Goal: Information Seeking & Learning: Understand process/instructions

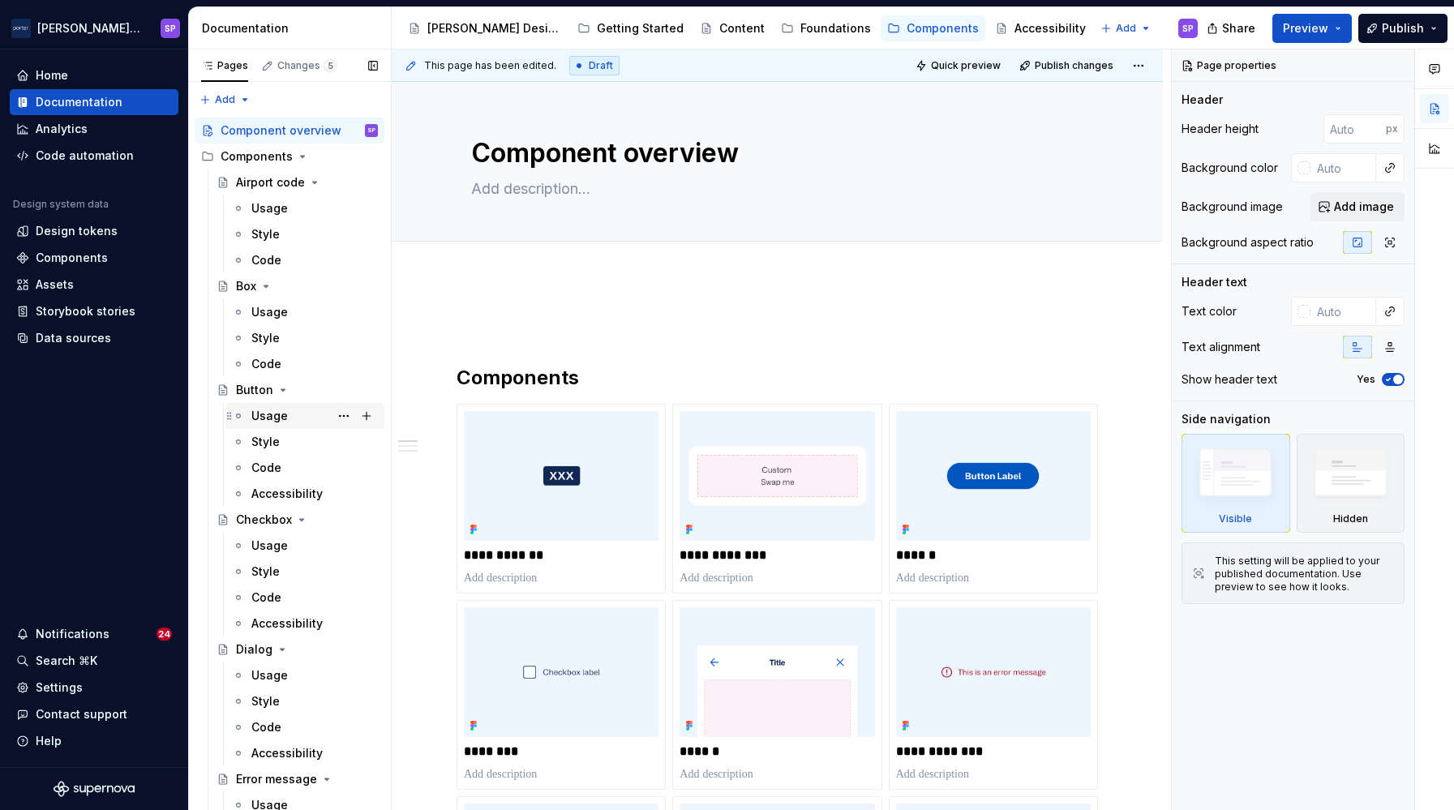
scroll to position [964, 0]
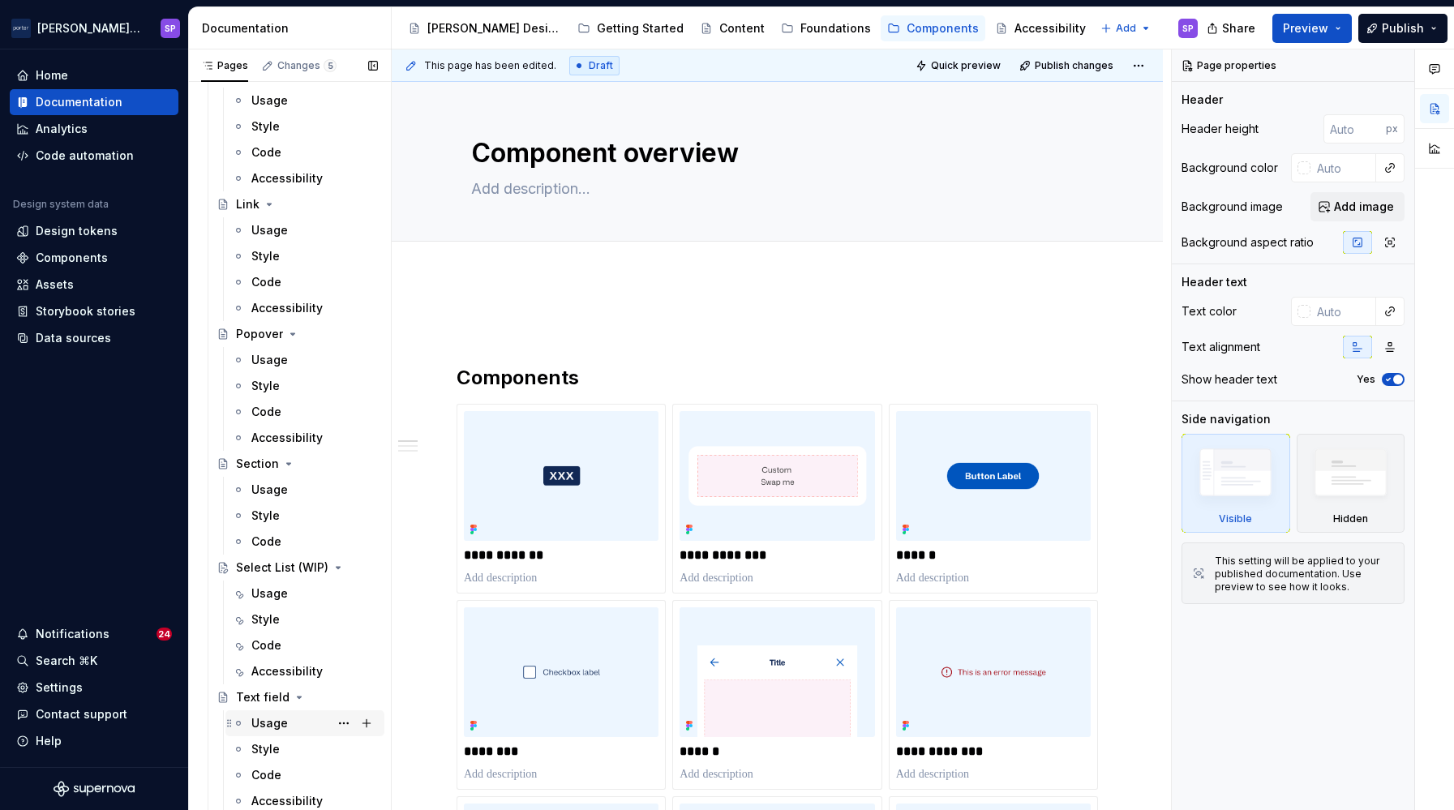
click at [271, 725] on div "Usage" at bounding box center [269, 723] width 36 height 16
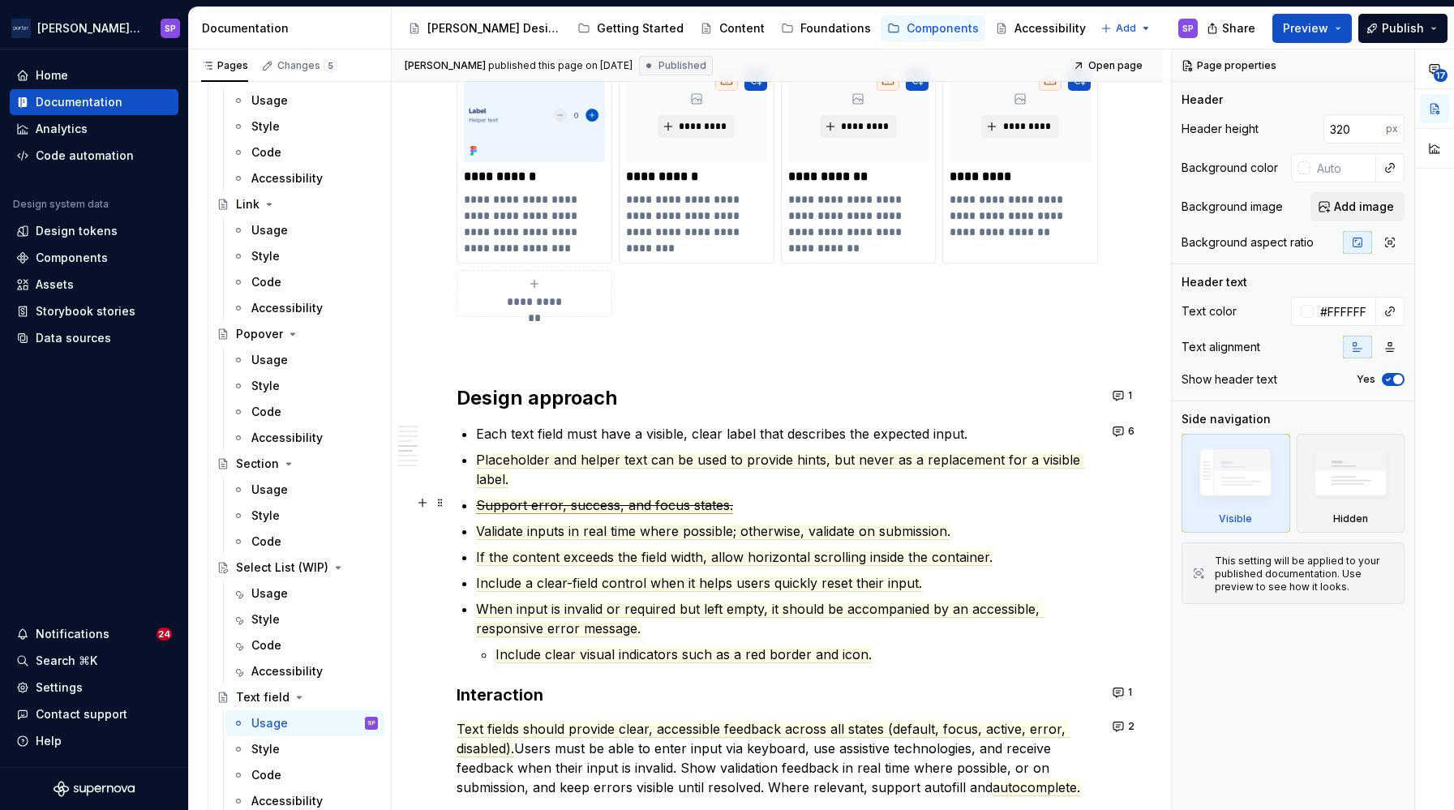
scroll to position [1371, 0]
click at [1107, 377] on div "**********" at bounding box center [777, 594] width 771 height 3169
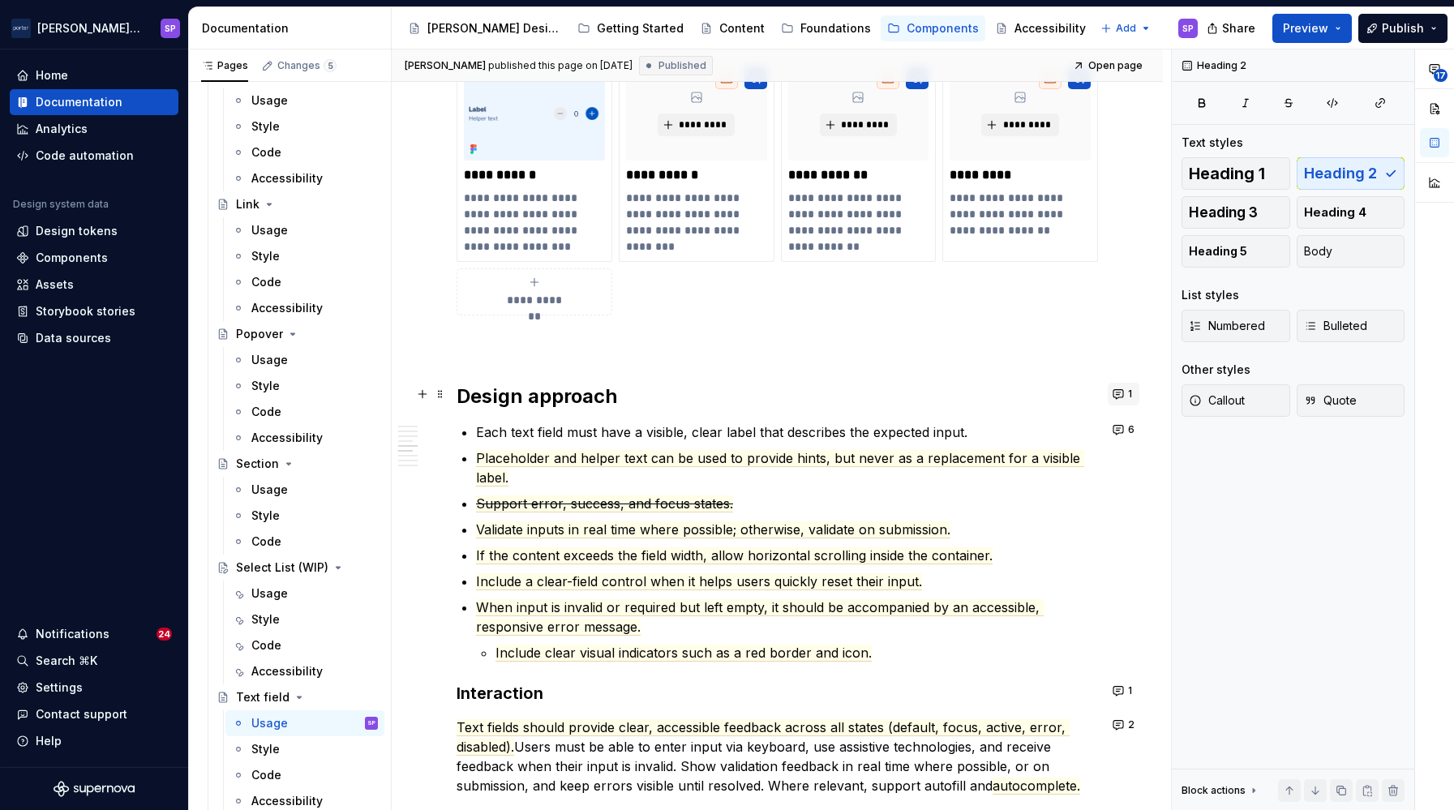
click at [1123, 403] on button "1" at bounding box center [1124, 394] width 32 height 23
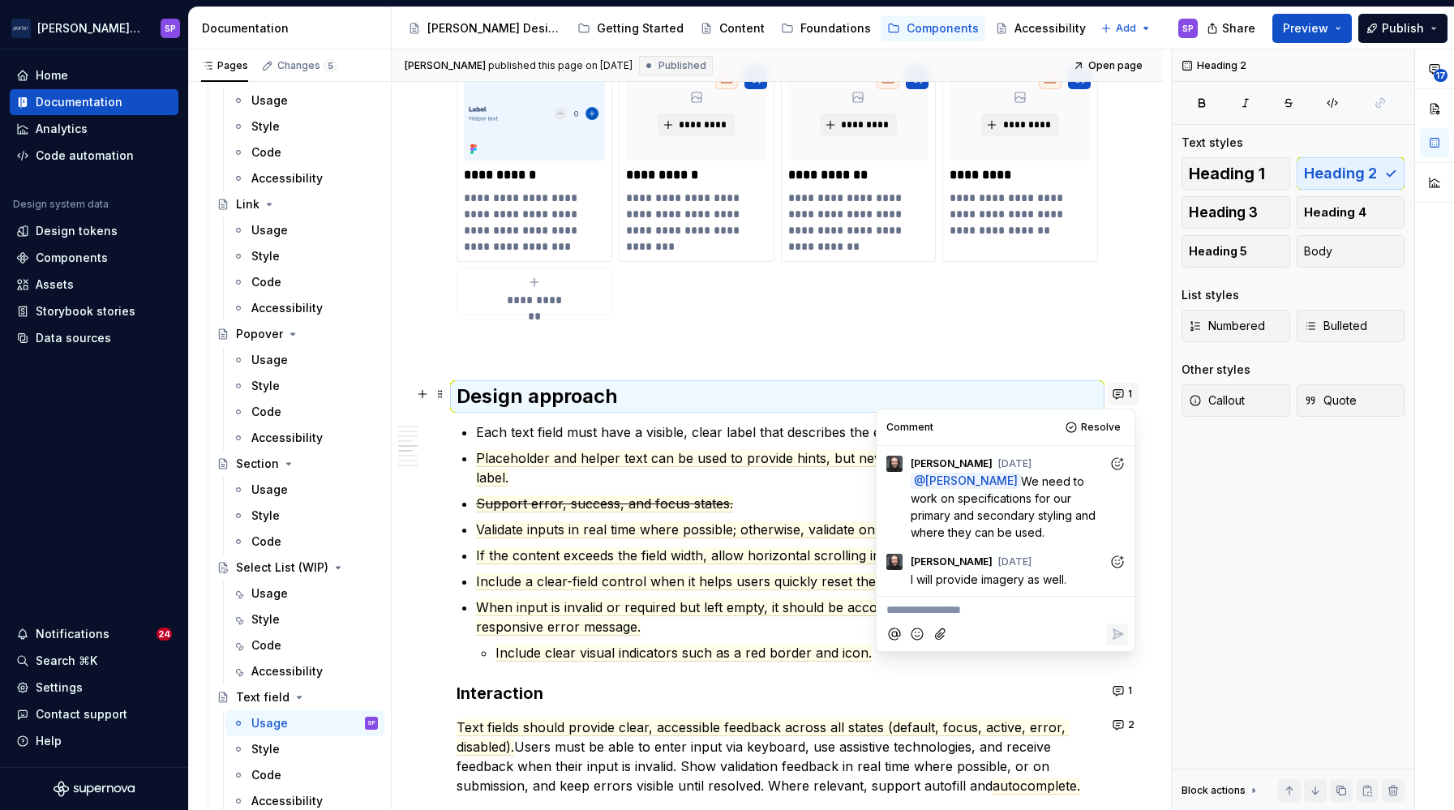
click at [1123, 403] on button "1" at bounding box center [1124, 394] width 32 height 23
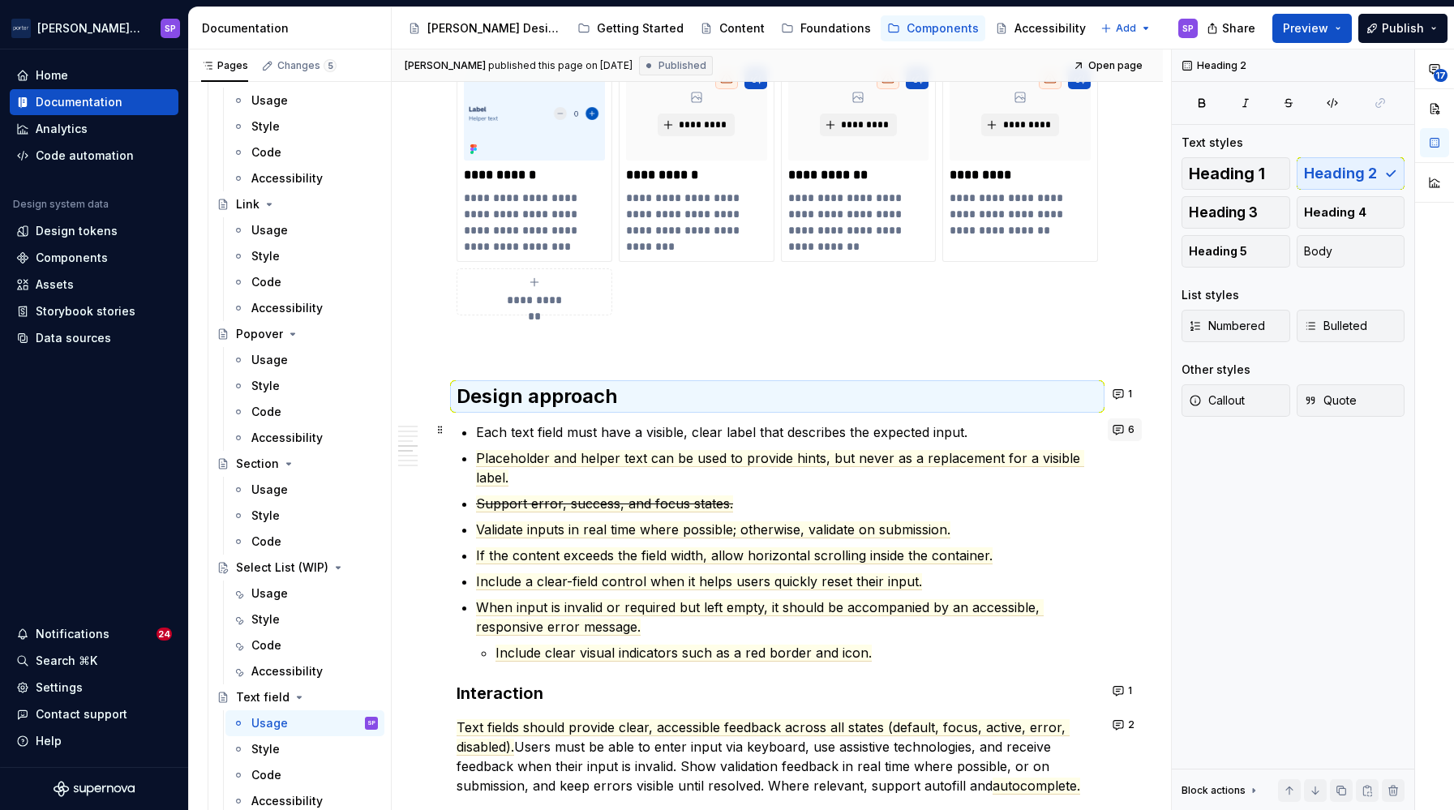
click at [1112, 427] on button "6" at bounding box center [1125, 429] width 34 height 23
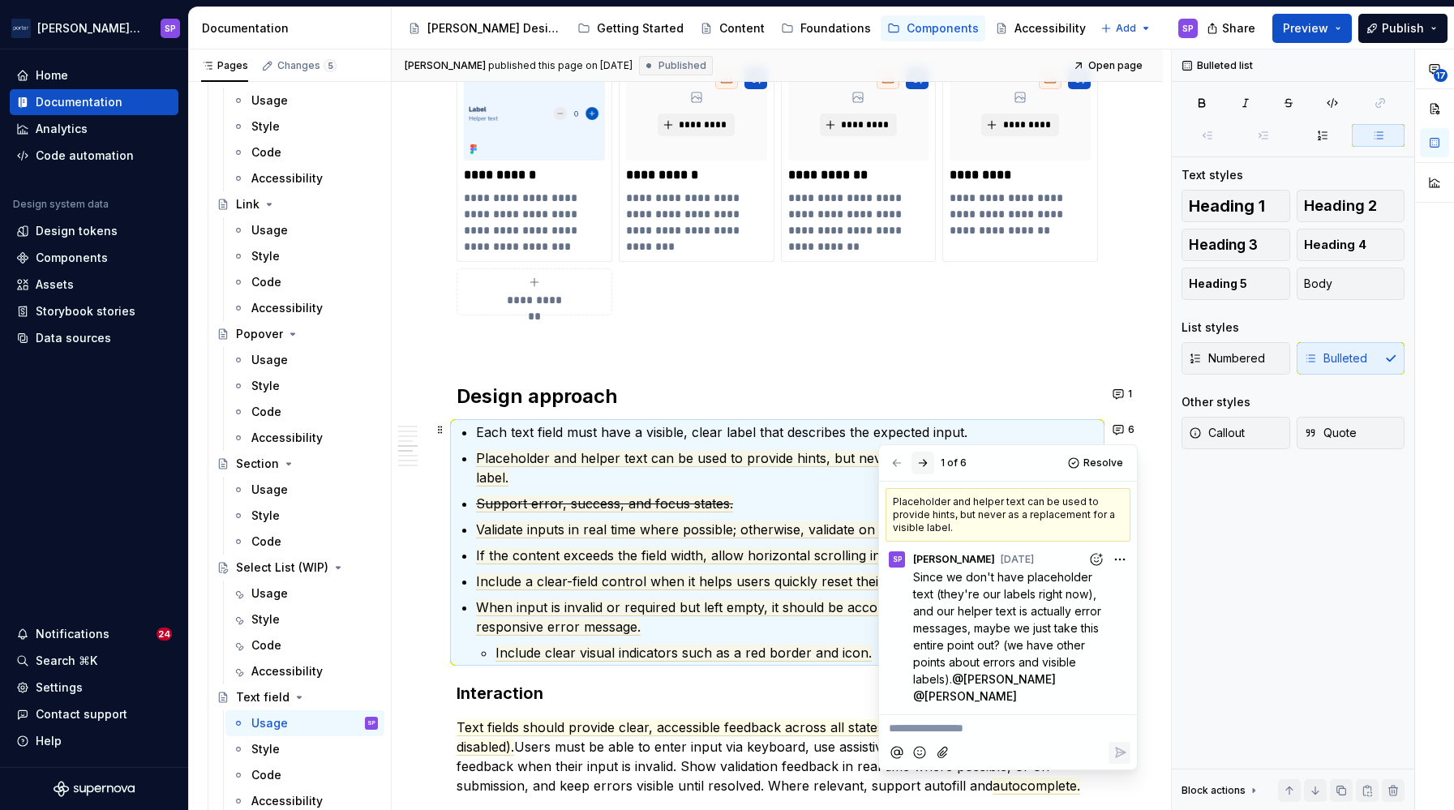
click at [916, 465] on button "button" at bounding box center [922, 463] width 23 height 23
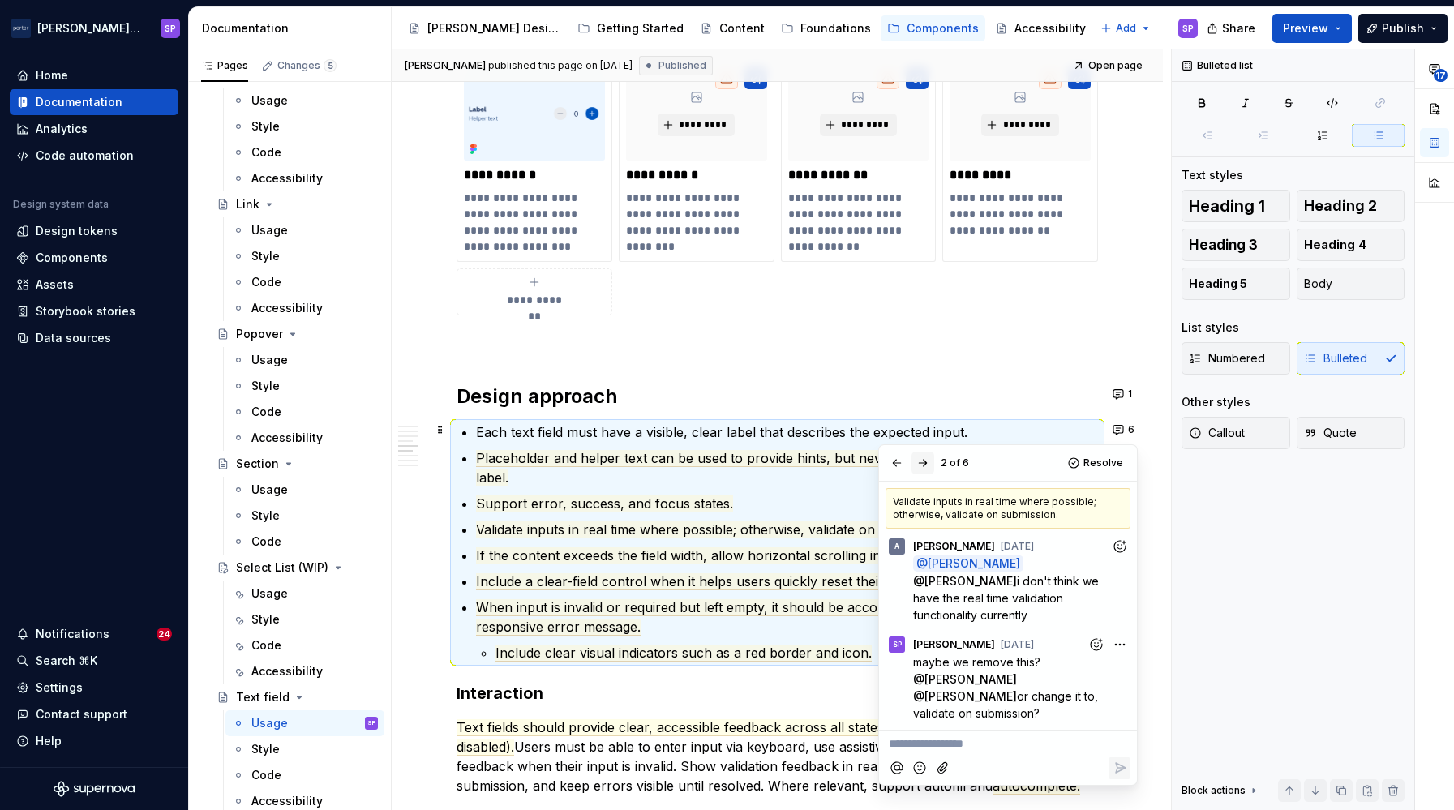
click at [916, 465] on button "button" at bounding box center [922, 463] width 23 height 23
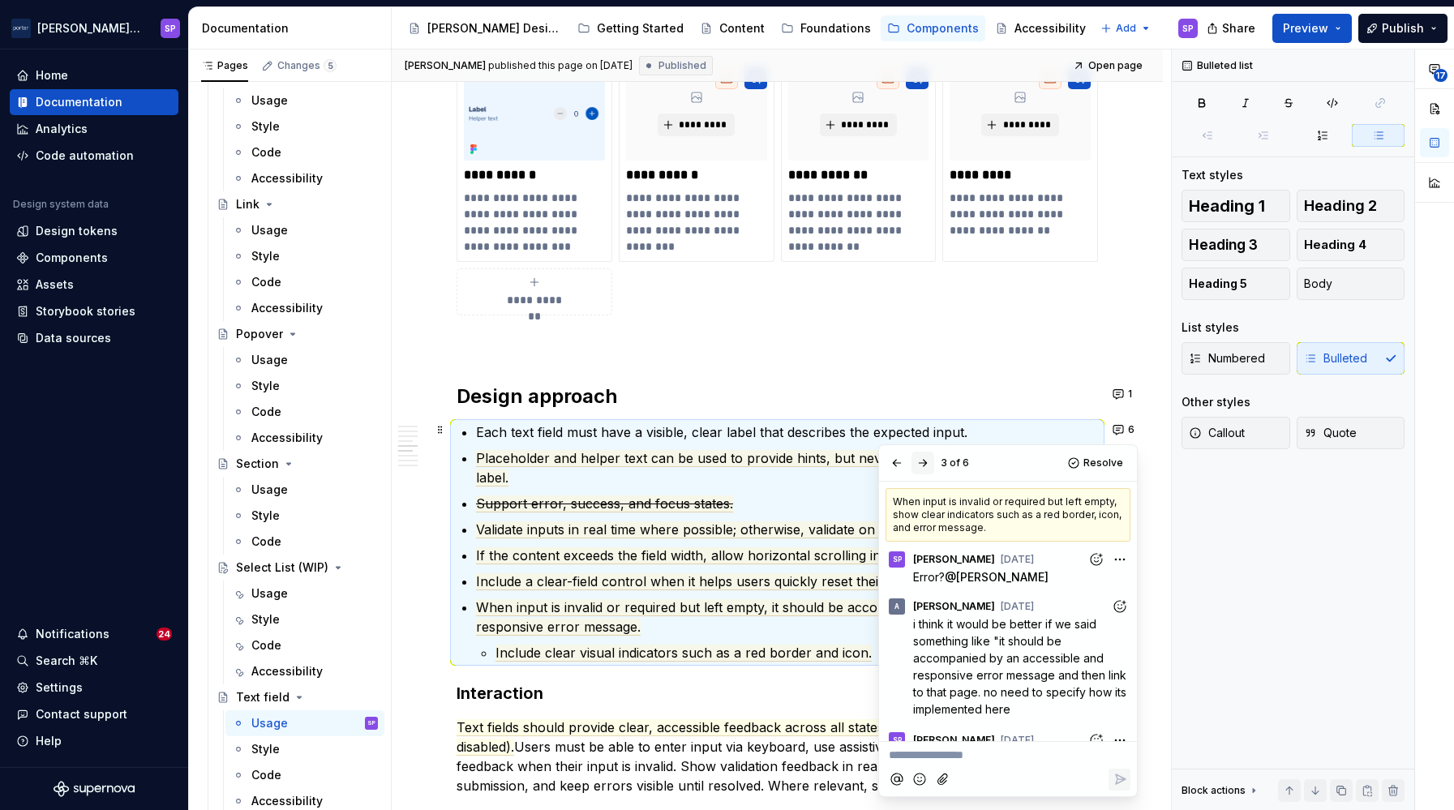
scroll to position [116, 0]
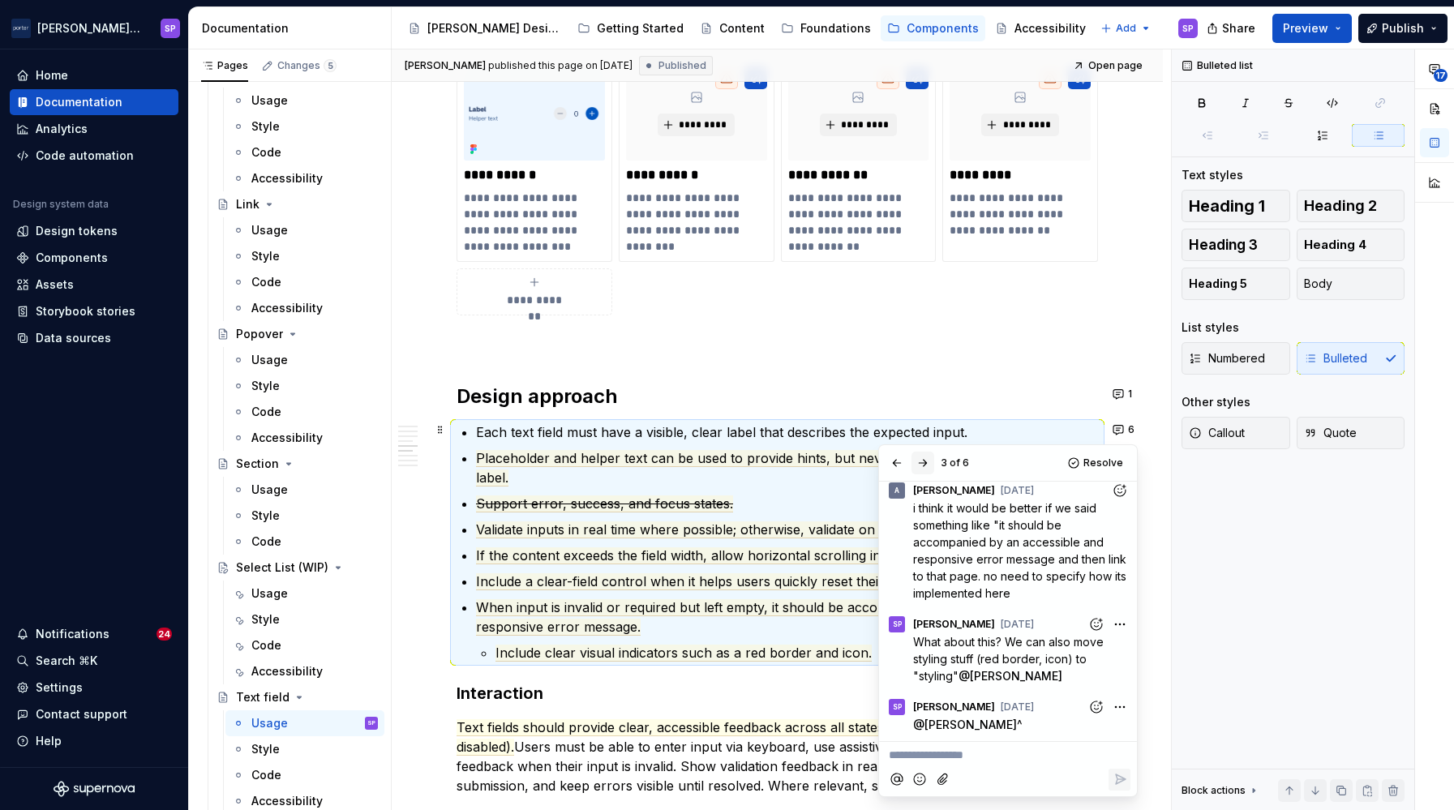
click at [916, 465] on button "button" at bounding box center [922, 463] width 23 height 23
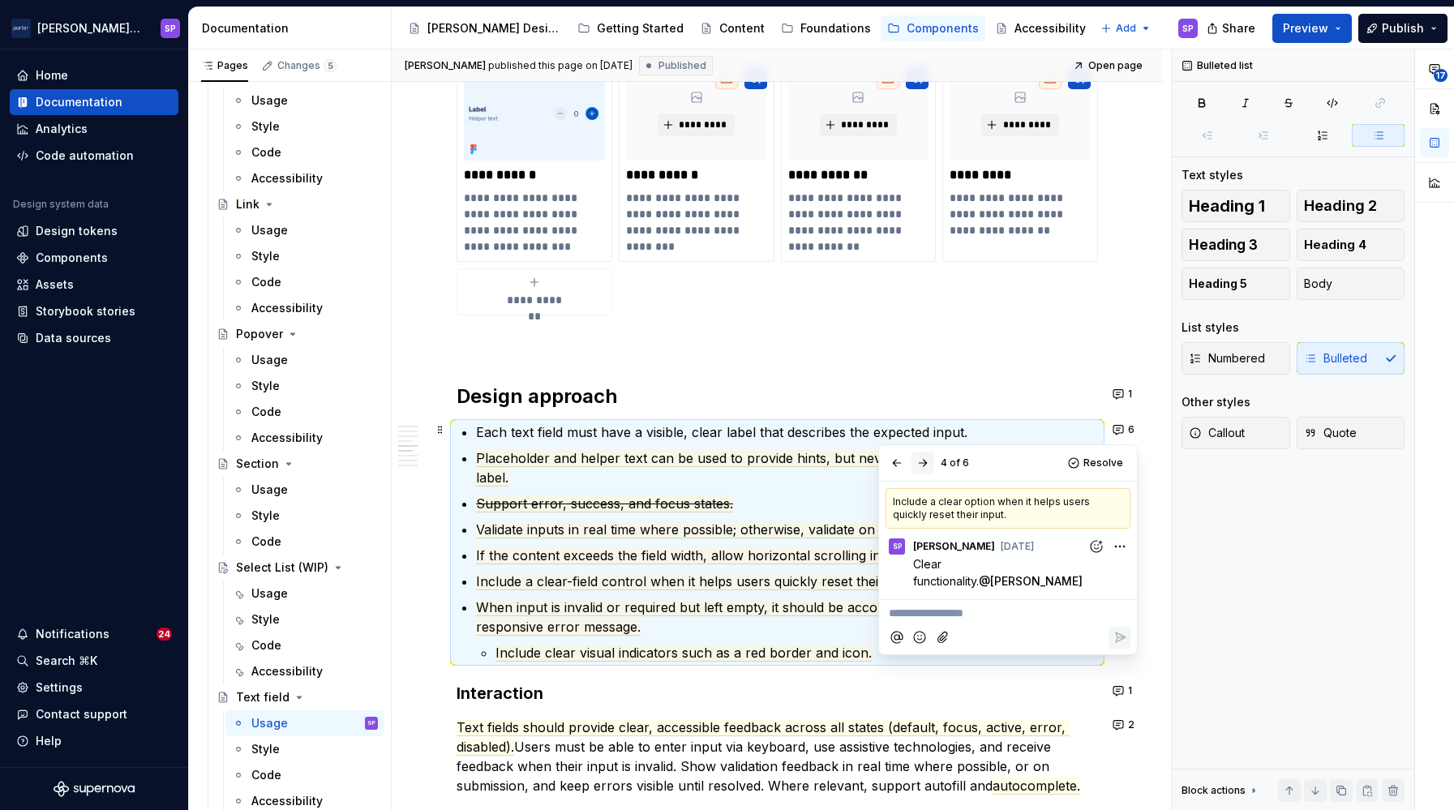
scroll to position [0, 0]
click at [916, 465] on button "button" at bounding box center [922, 463] width 23 height 23
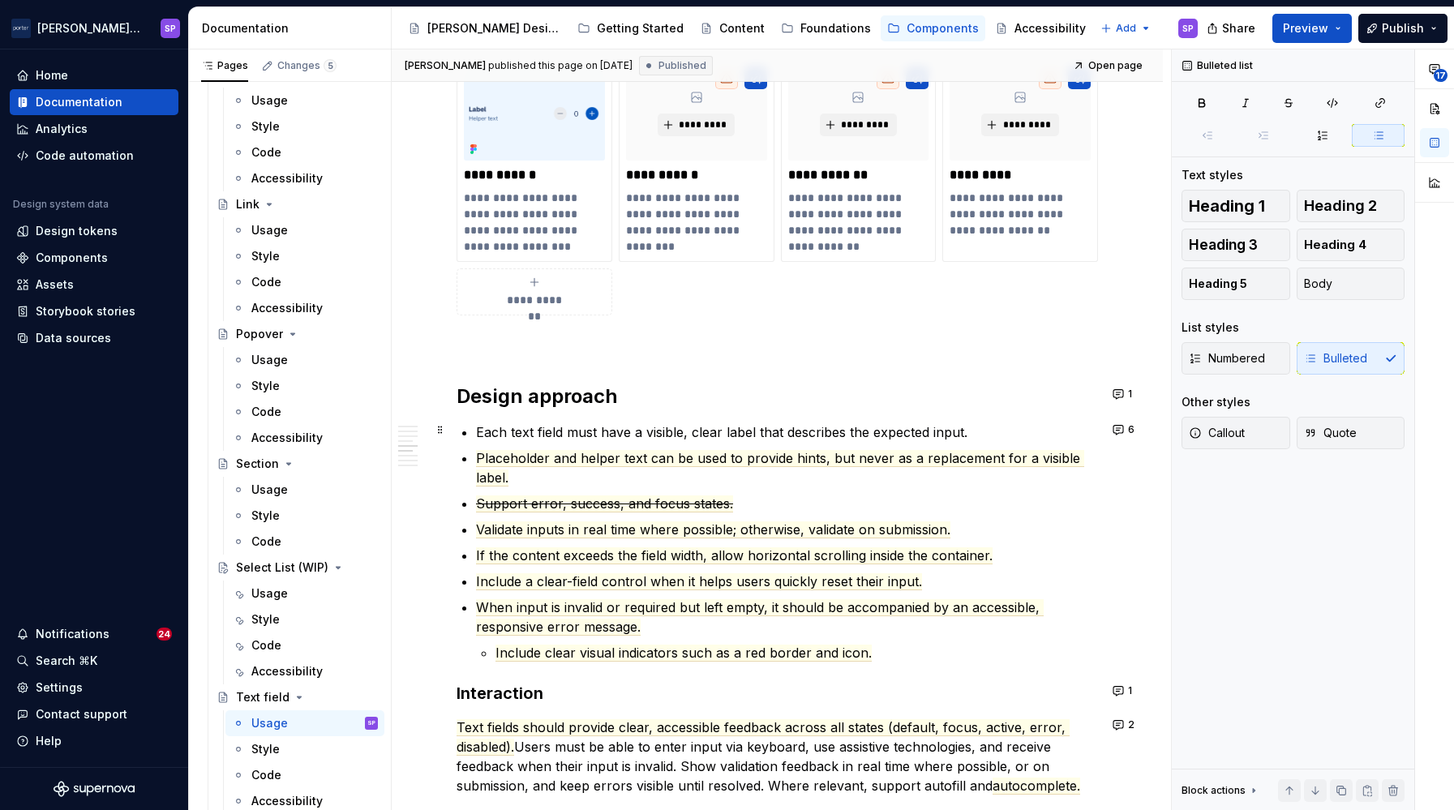
click at [765, 539] on ul "Each text field must have a visible, clear label that describes the expected in…" at bounding box center [787, 542] width 622 height 240
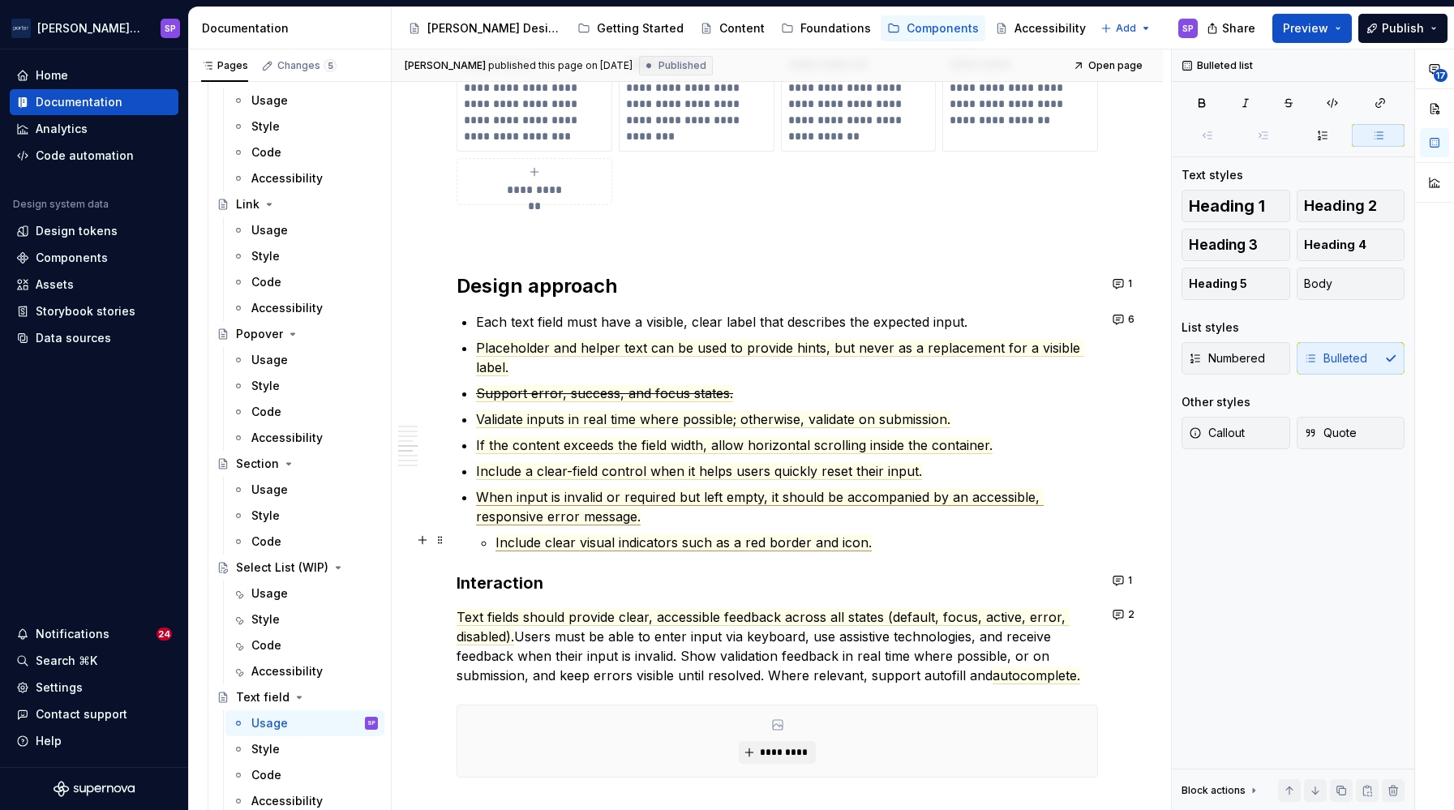
scroll to position [1488, 0]
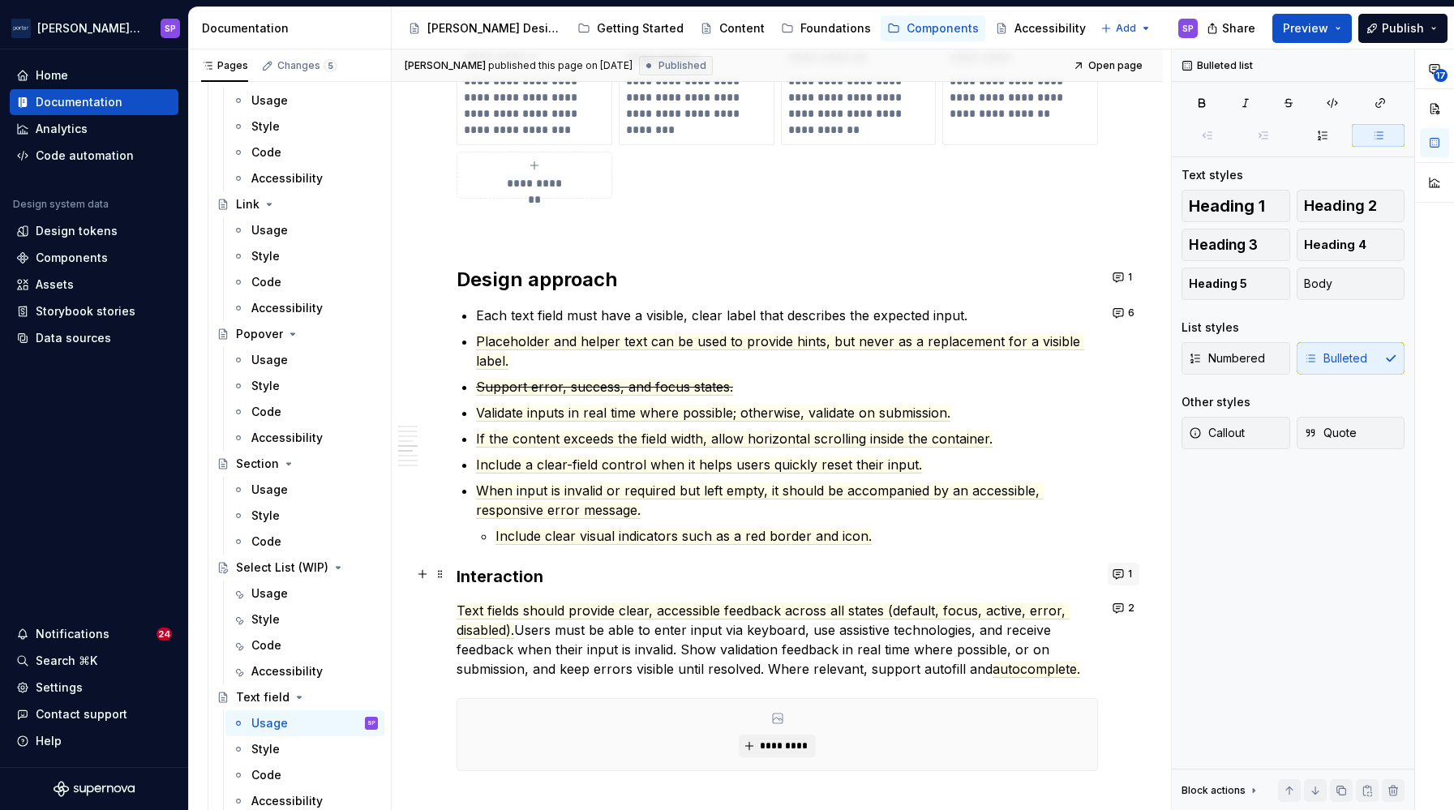
click at [1115, 578] on button "1" at bounding box center [1124, 574] width 32 height 23
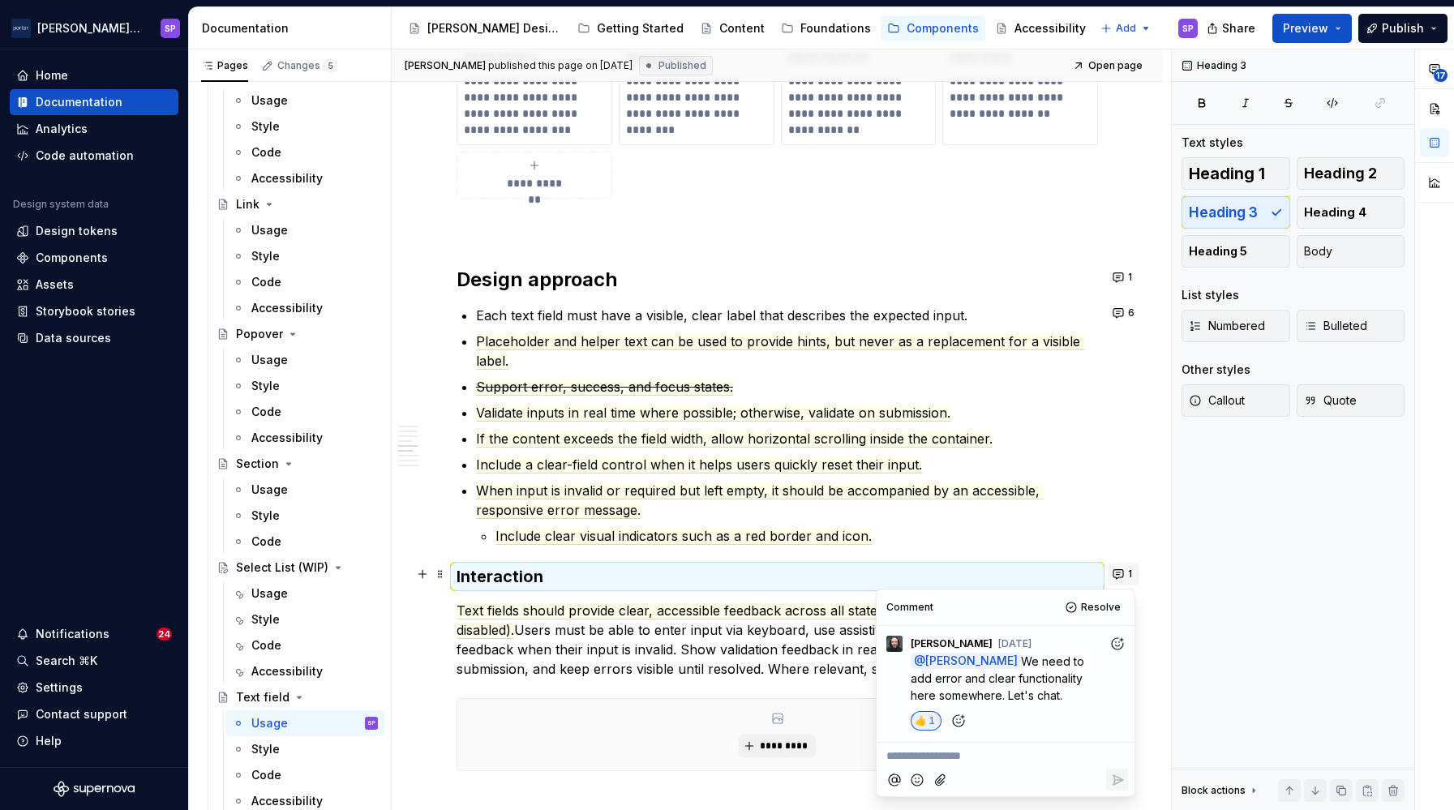
click at [1129, 572] on button "1" at bounding box center [1124, 574] width 32 height 23
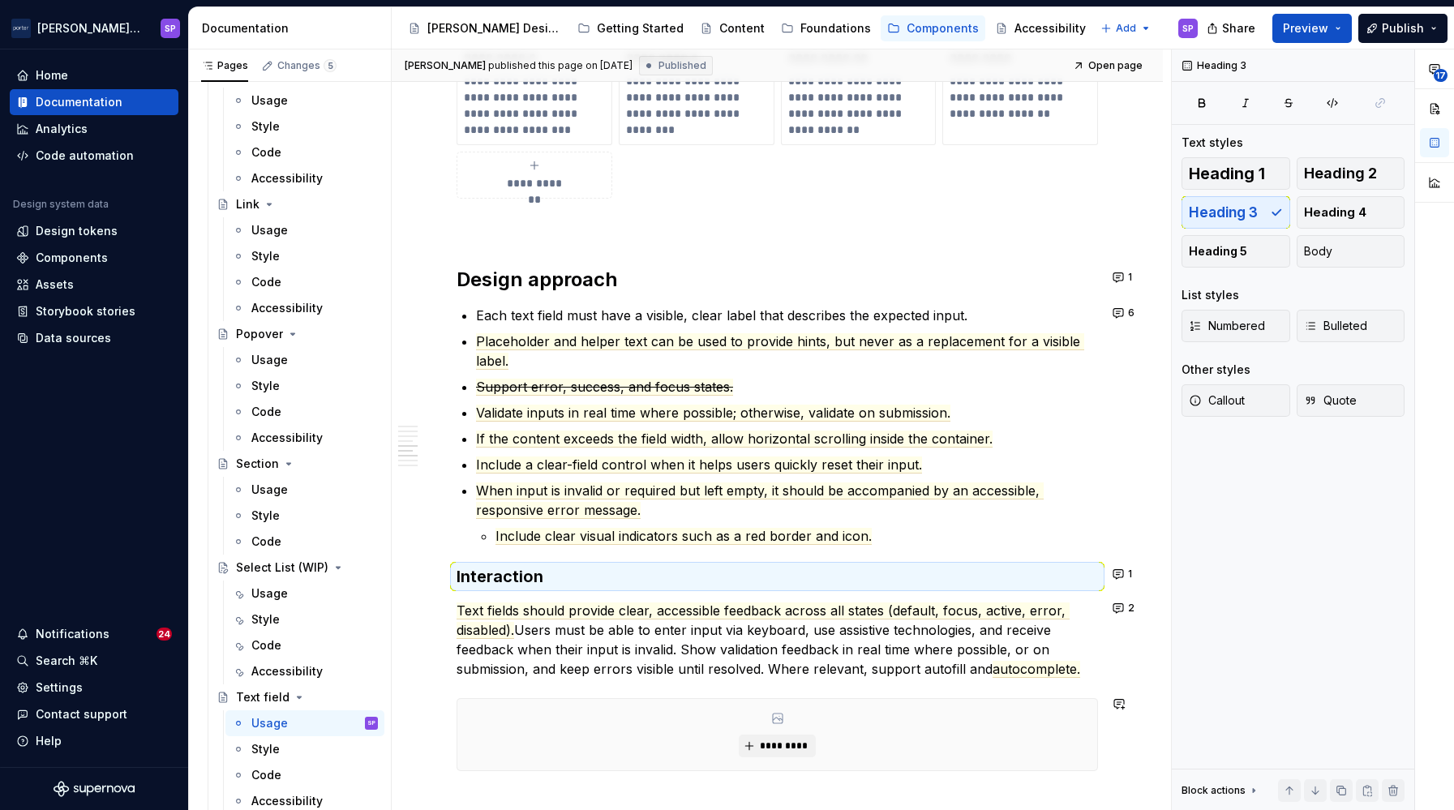
scroll to position [1731, 0]
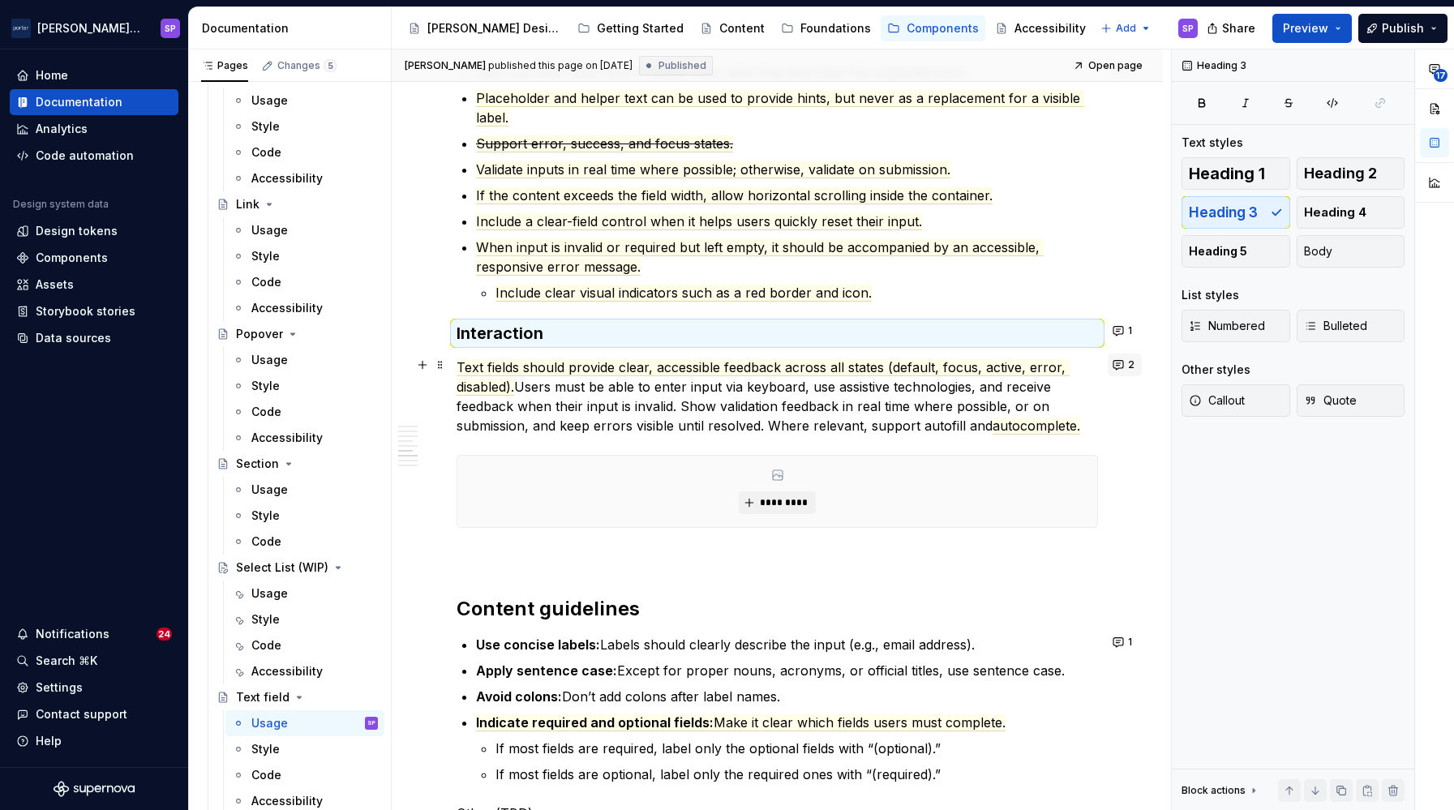
click at [1114, 372] on button "2" at bounding box center [1125, 365] width 34 height 23
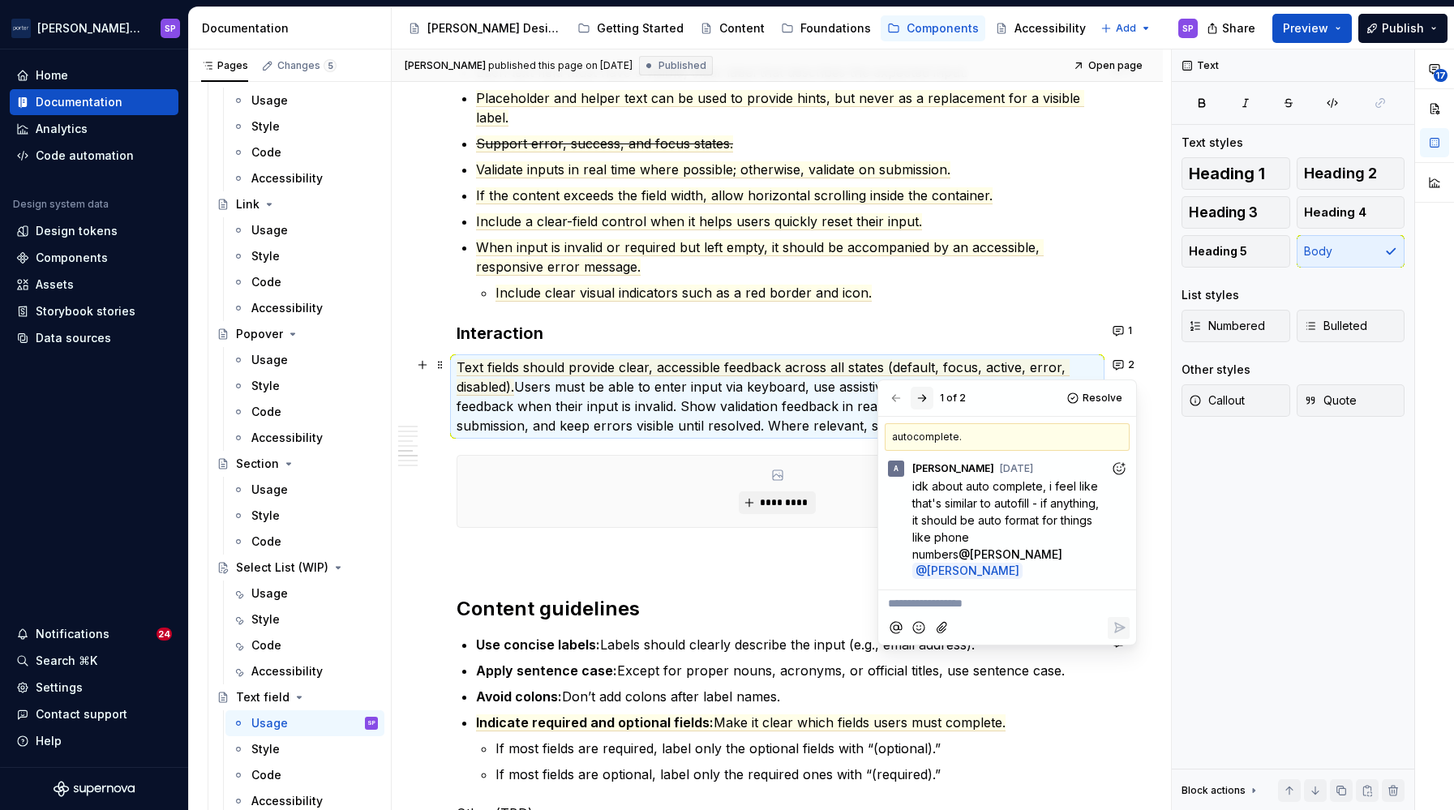
click at [924, 400] on button "button" at bounding box center [922, 398] width 23 height 23
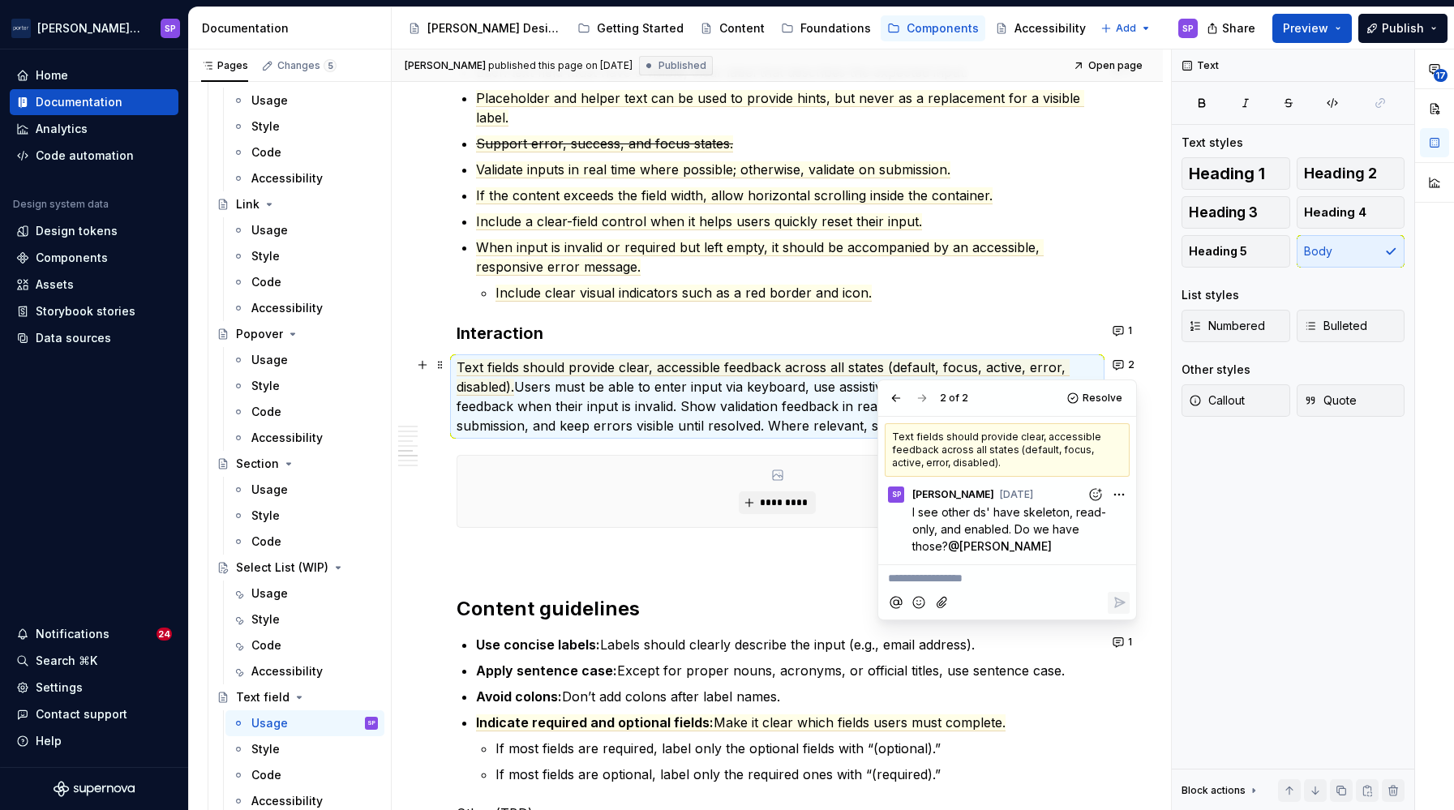
click at [731, 409] on p "Text fields should provide clear, accessible feedback across all states (defaul…" at bounding box center [776, 397] width 641 height 78
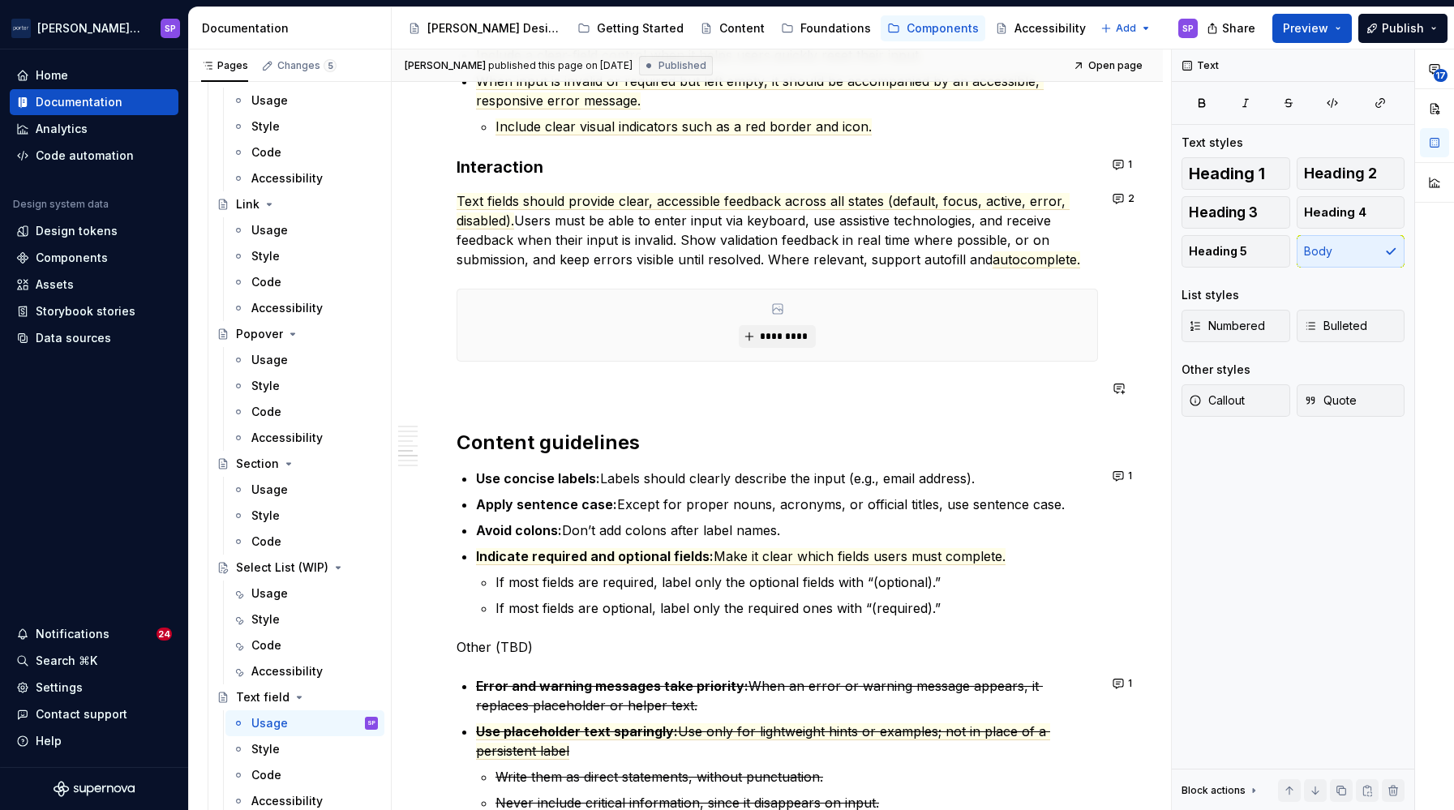
scroll to position [1900, 0]
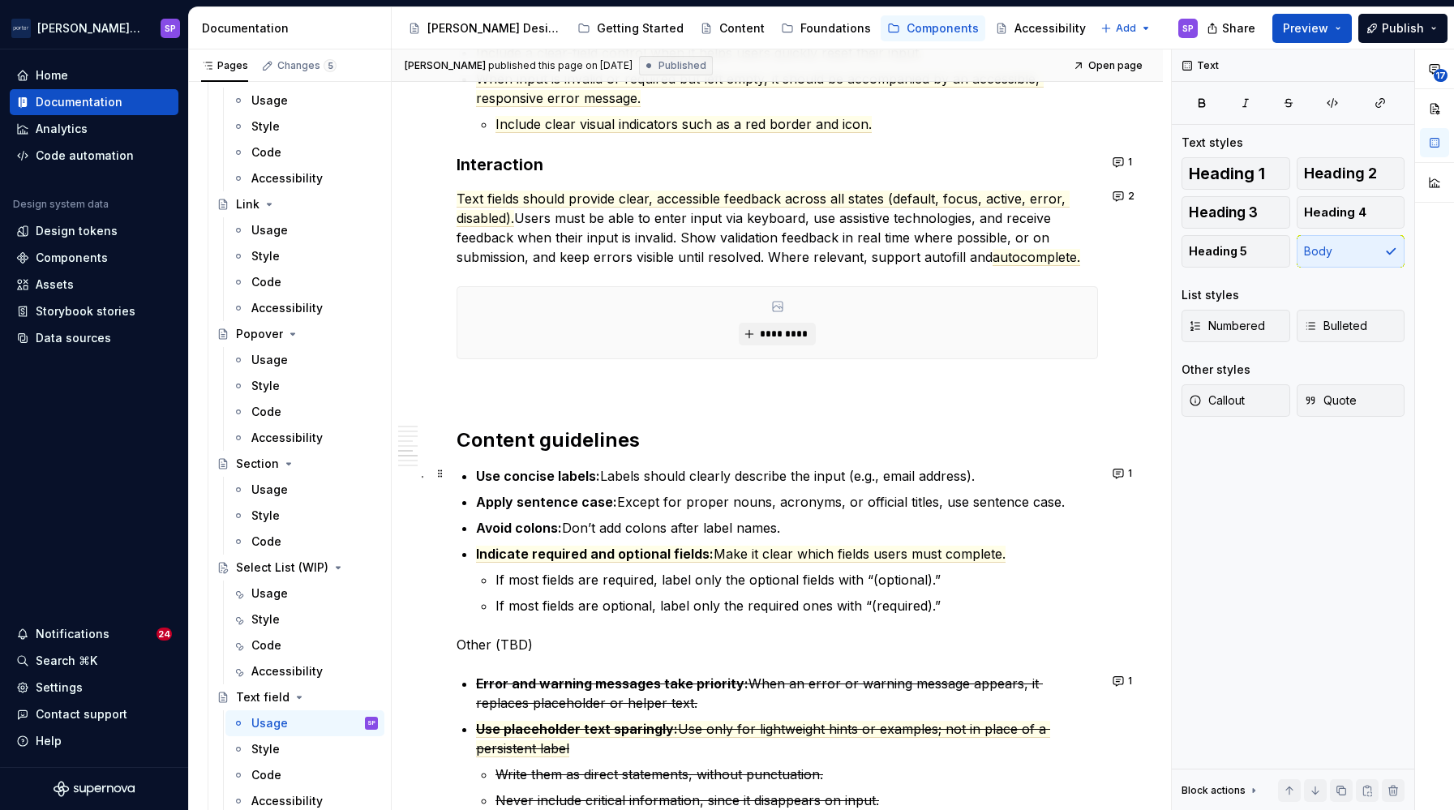
click at [1095, 478] on div "**********" at bounding box center [777, 65] width 771 height 3169
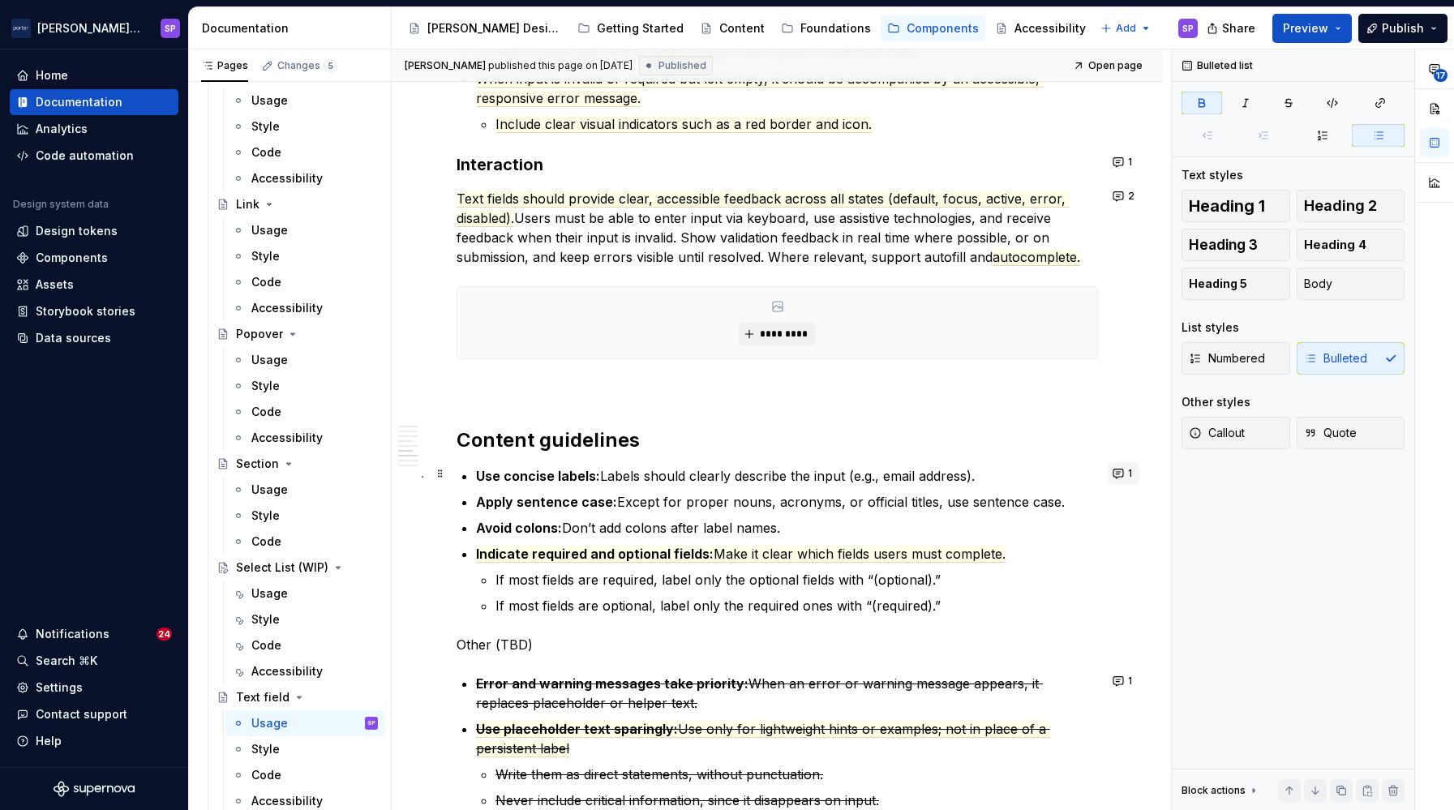
click at [1108, 474] on button "1" at bounding box center [1124, 473] width 32 height 23
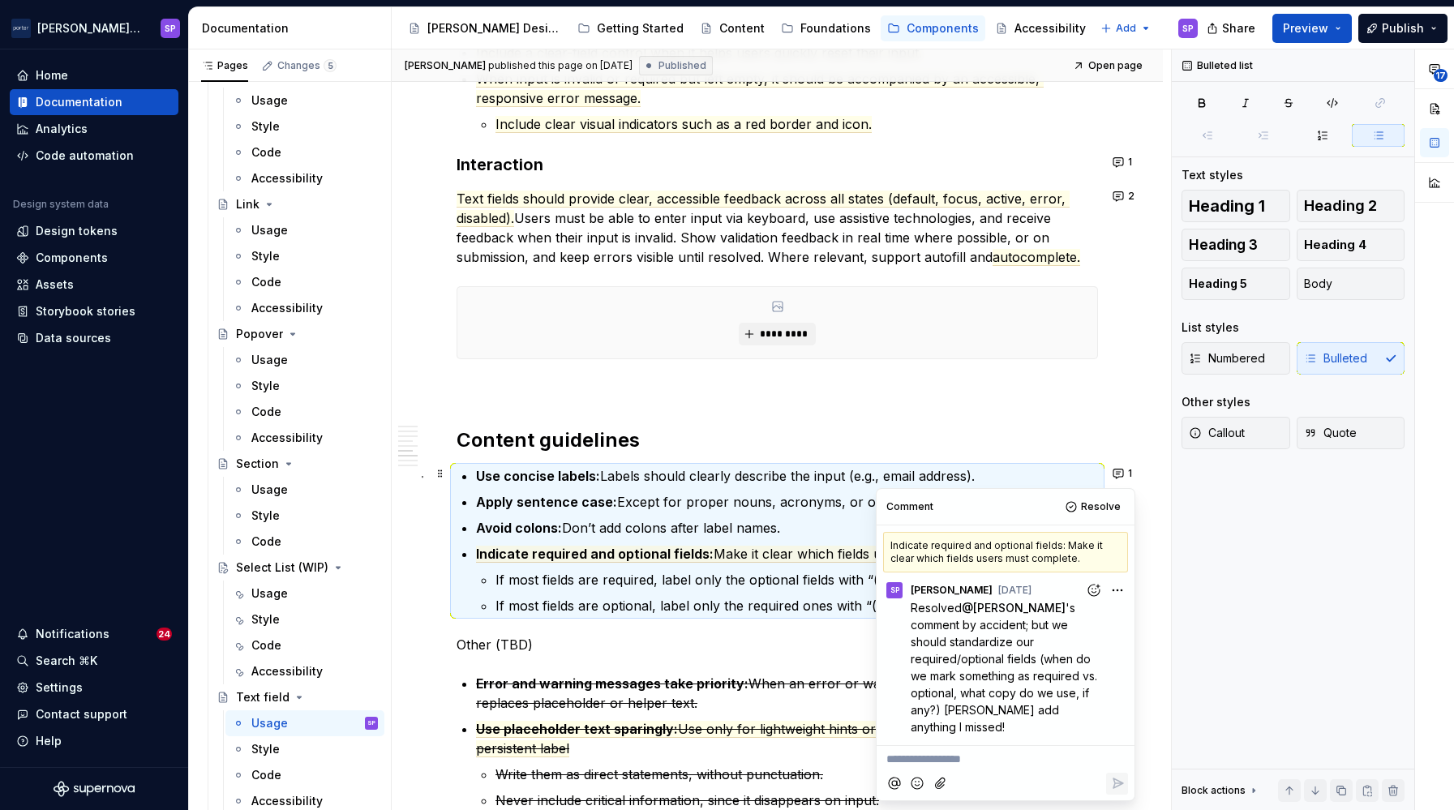
click at [593, 435] on h2 "Content guidelines" at bounding box center [776, 440] width 641 height 26
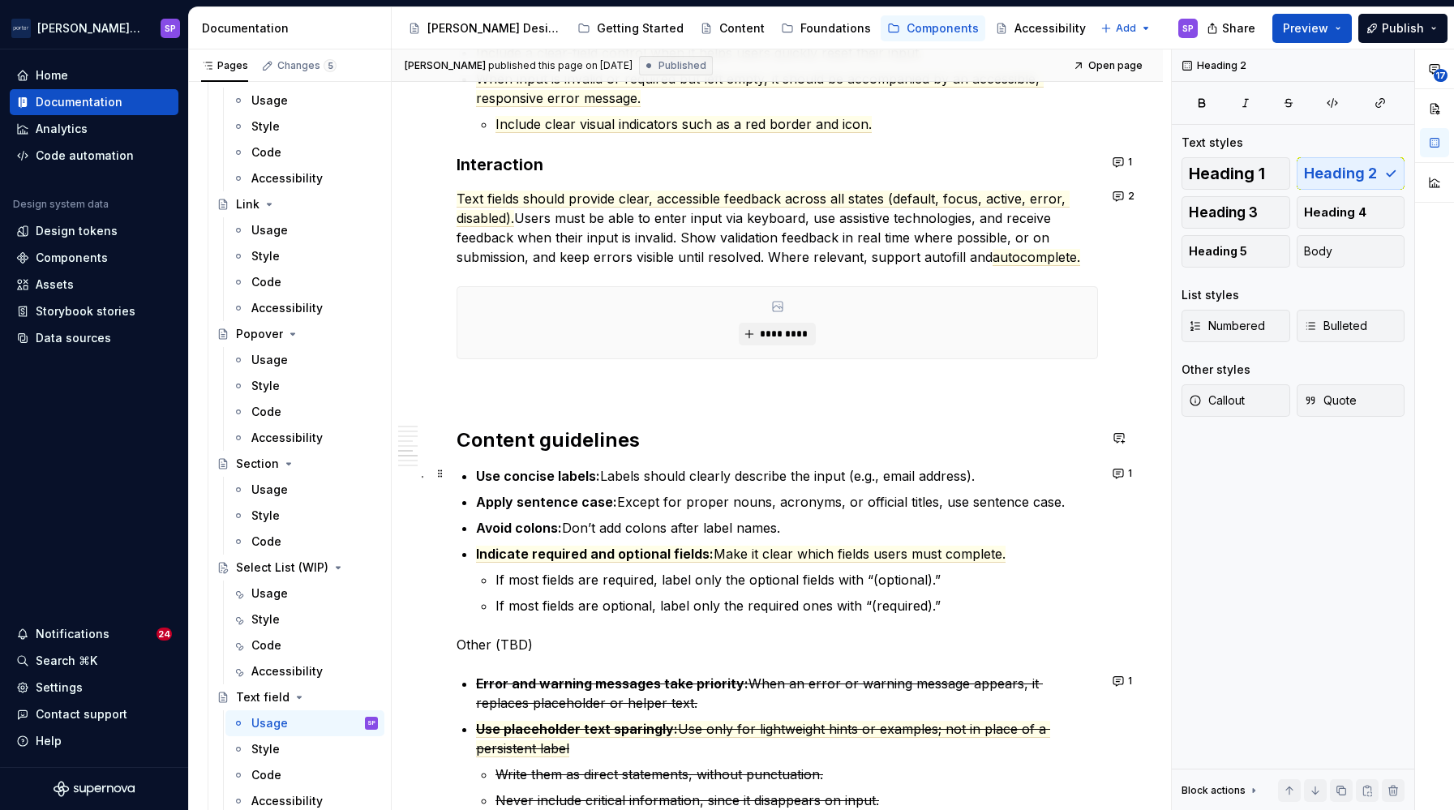
scroll to position [2145, 0]
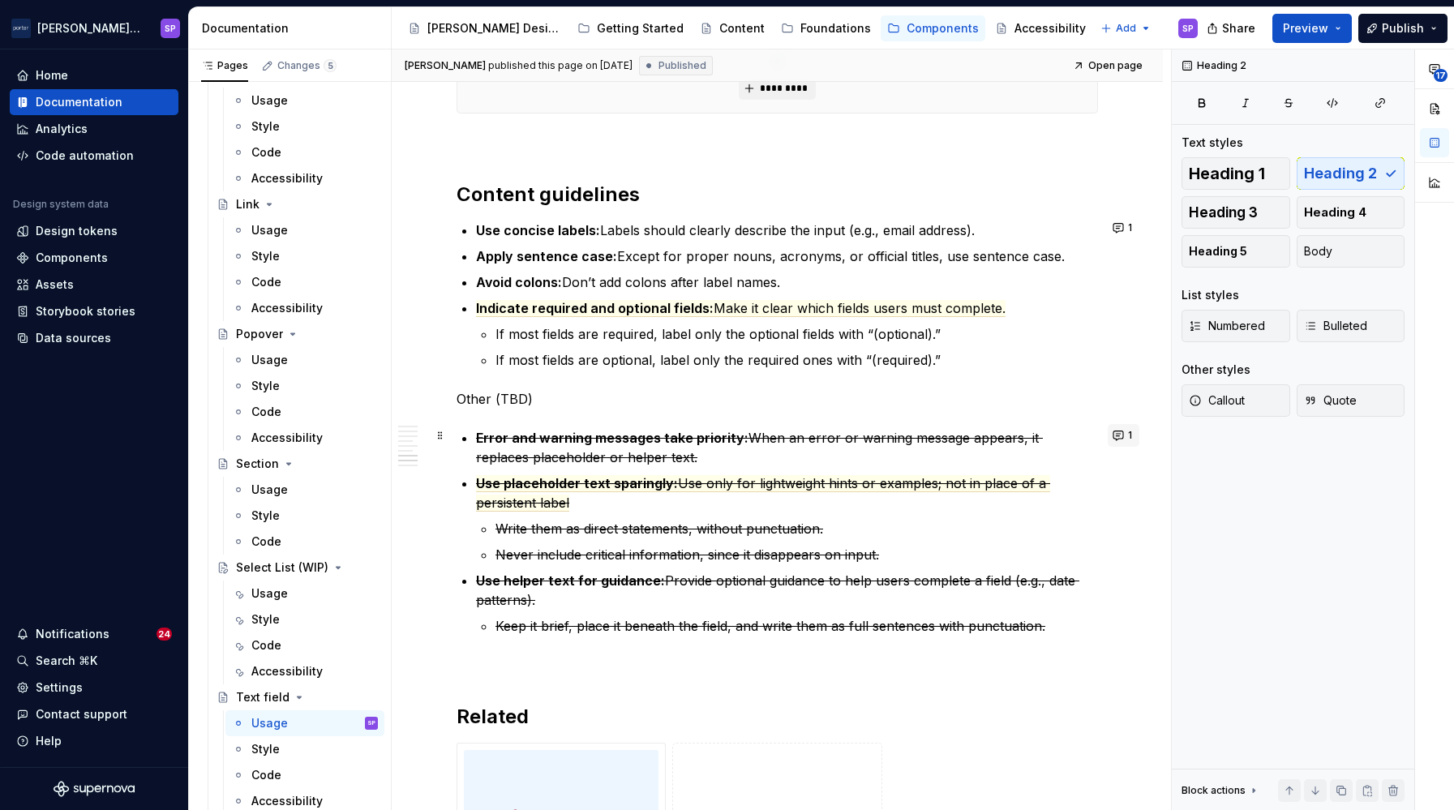
click at [1120, 430] on button "1" at bounding box center [1124, 435] width 32 height 23
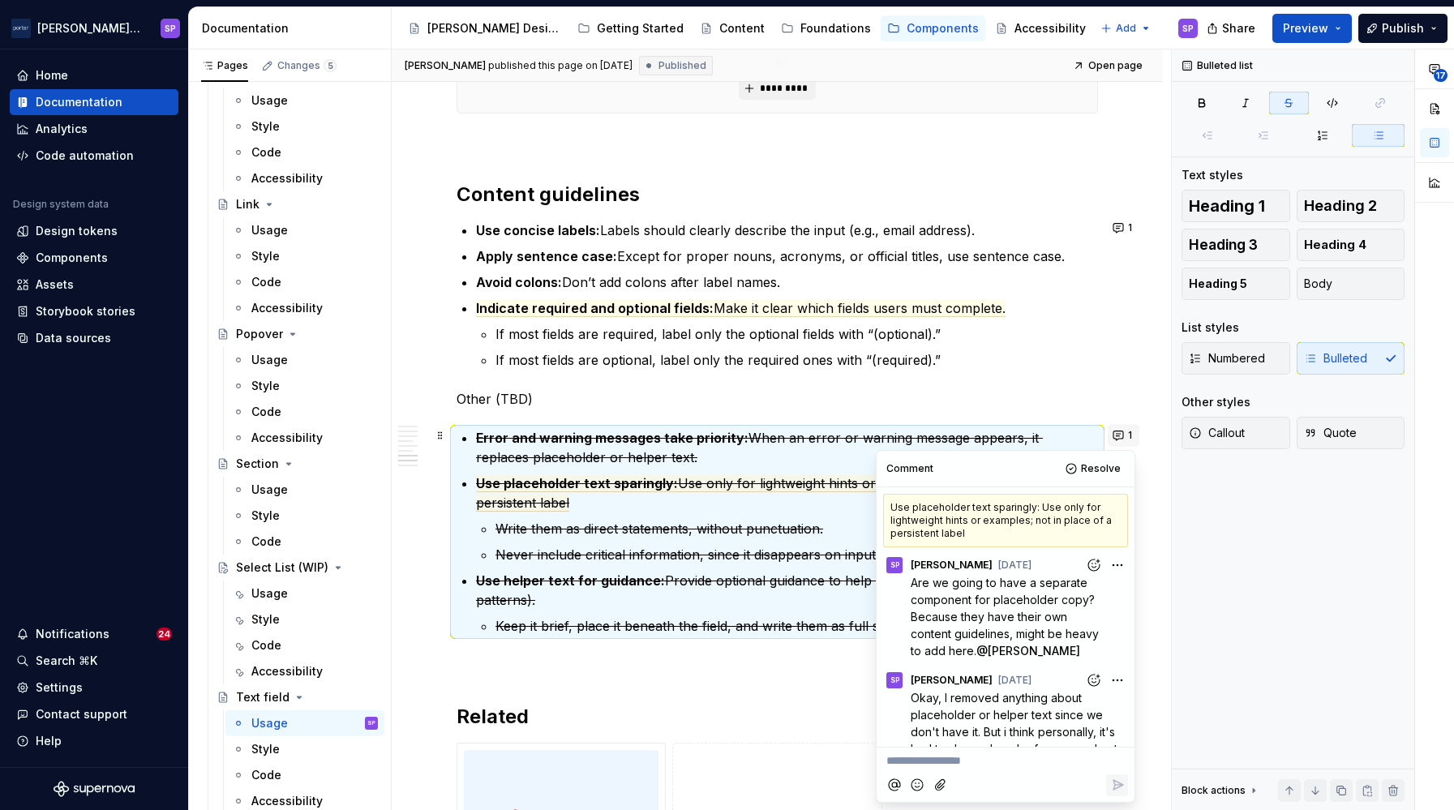
scroll to position [104, 0]
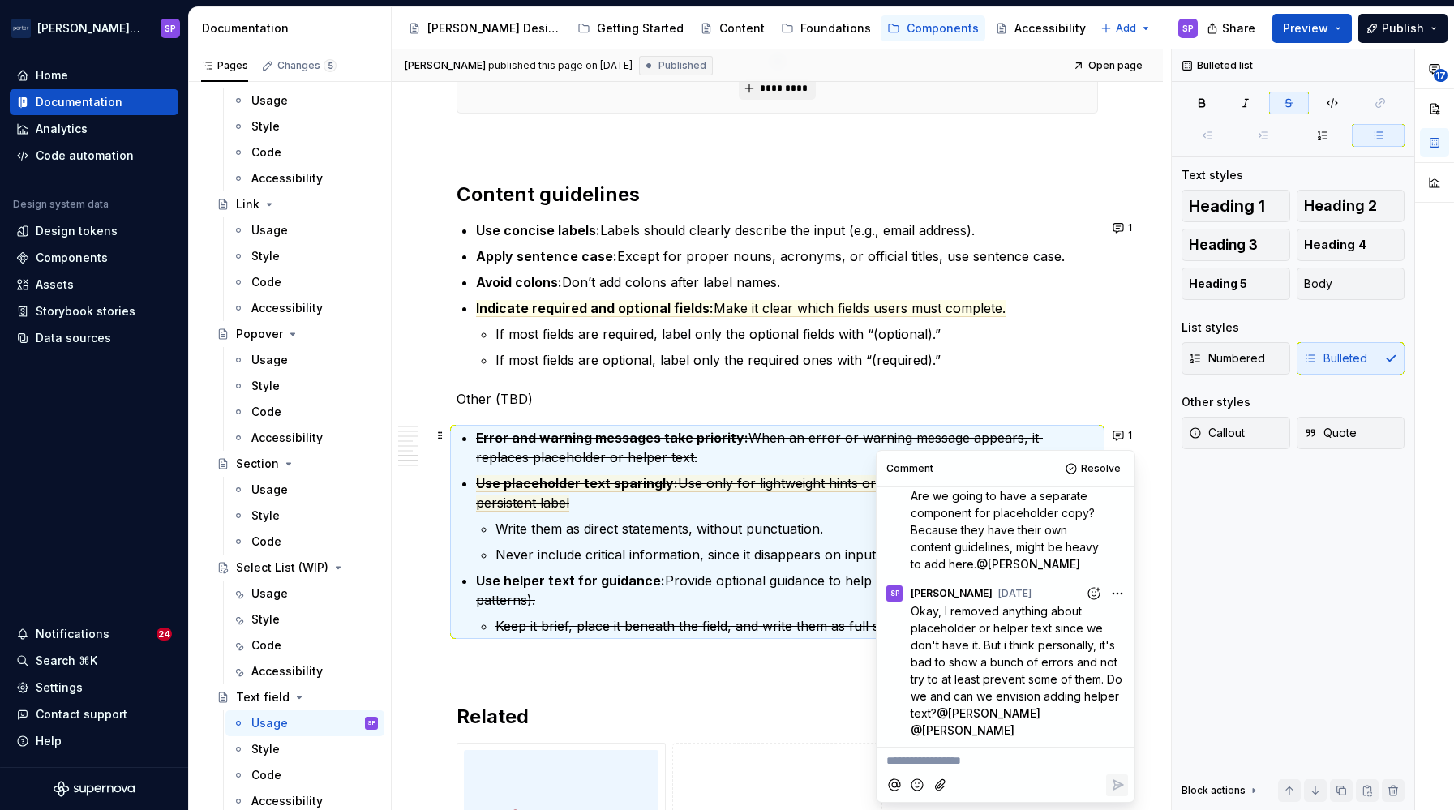
click at [742, 531] on s "Write them as direct statements, without punctuation." at bounding box center [659, 529] width 328 height 16
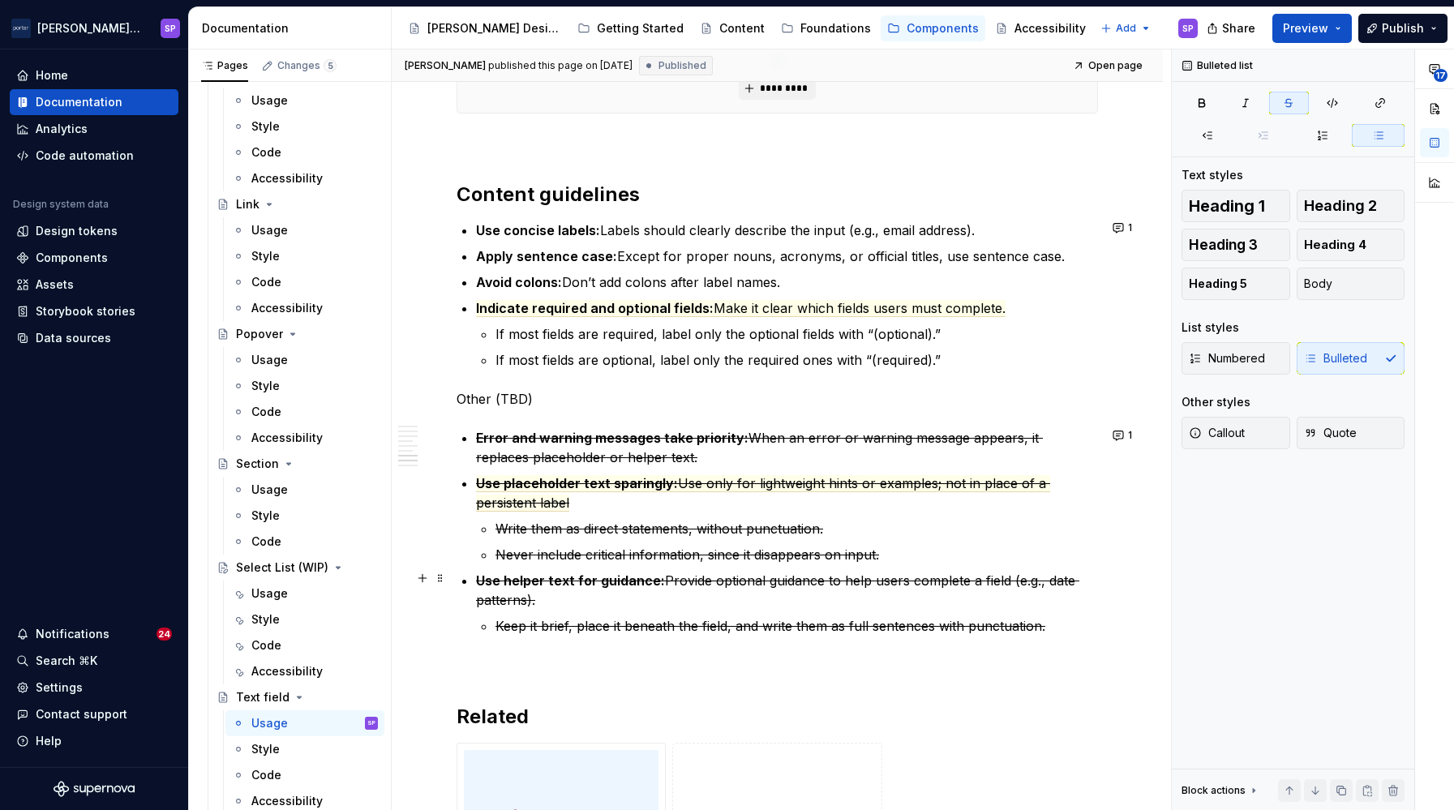
scroll to position [2736, 0]
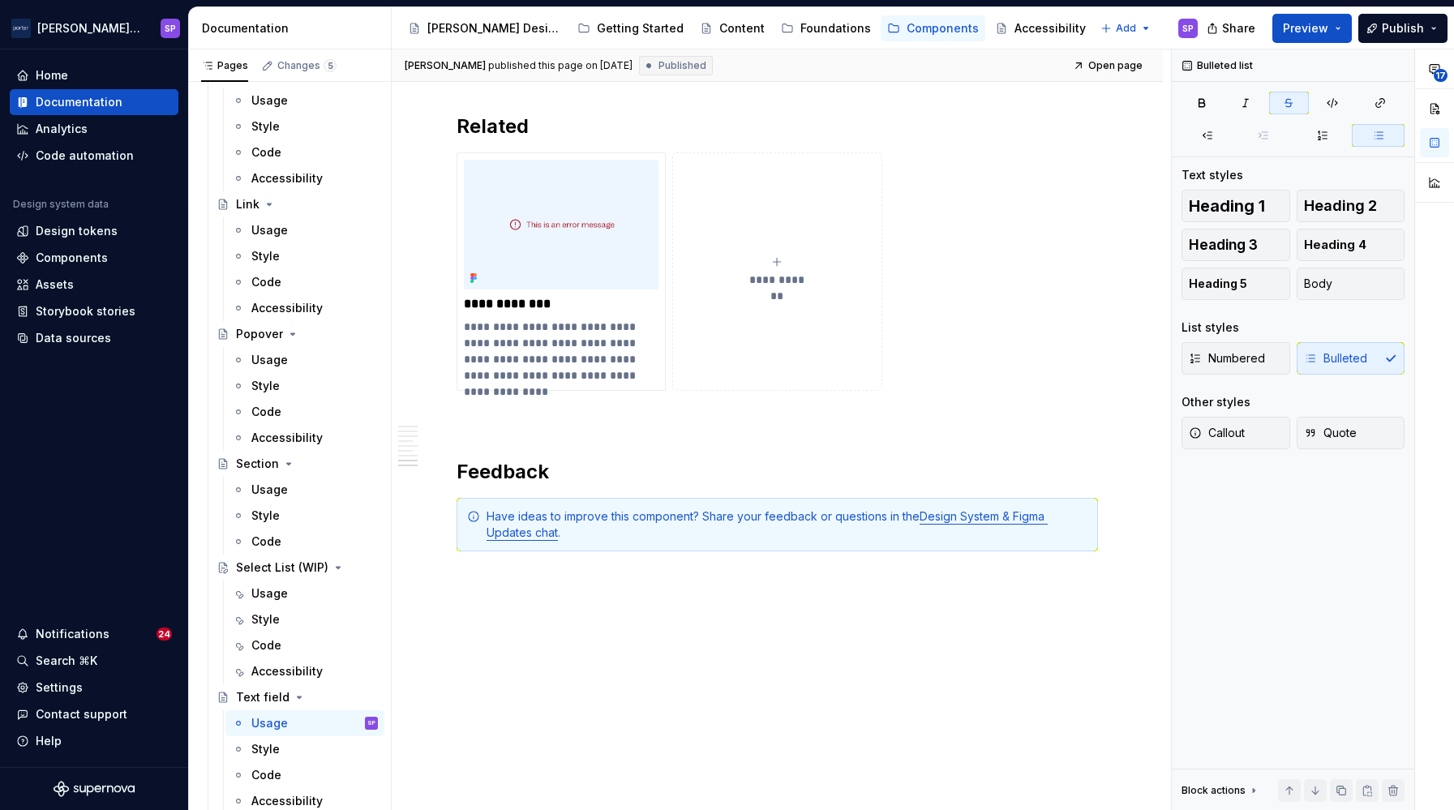
type textarea "*"
